Goal: Contribute content: Contribute content

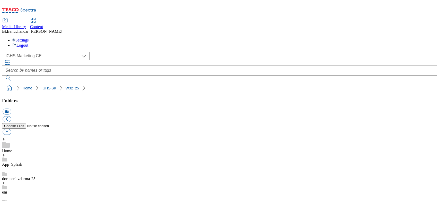
select select "flare-ighs-ce-mktg"
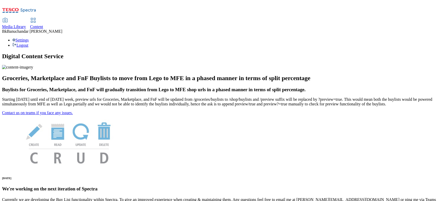
click at [26, 24] on div "Media Library" at bounding box center [14, 26] width 24 height 5
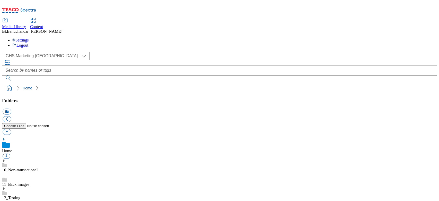
click at [28, 52] on div "( optional ) GHS Marketing UK iGHS Marketing CE MCA CZ MCA HU MCA SK GHS Market…" at bounding box center [219, 56] width 435 height 8
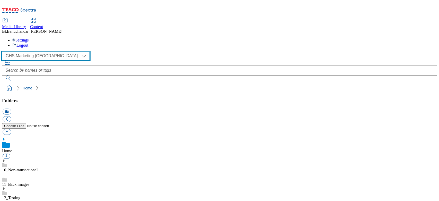
drag, startPoint x: 27, startPoint y: 30, endPoint x: 28, endPoint y: 34, distance: 4.1
click at [27, 52] on select "GHS Marketing UK iGHS Marketing CE MCA CZ MCA HU MCA SK" at bounding box center [45, 56] width 87 height 8
select select "flare-ighs-ce-mktg"
click at [4, 52] on select "GHS Marketing UK iGHS Marketing CE MCA CZ MCA HU MCA SK" at bounding box center [45, 56] width 87 height 8
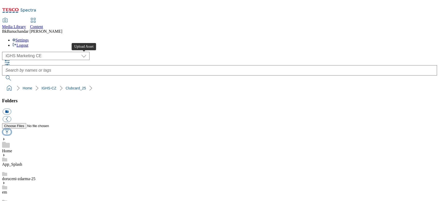
click at [11, 129] on button "button" at bounding box center [7, 132] width 8 height 6
type input "C:\fakepath\TOC_Main_banner_CZ.jpg"
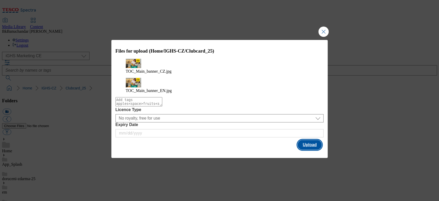
click at [306, 140] on button "Upload" at bounding box center [309, 145] width 24 height 10
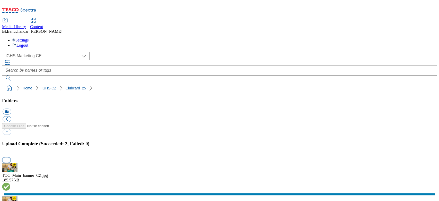
click at [10, 157] on button "button" at bounding box center [7, 159] width 8 height 5
